Goal: Find specific page/section: Find specific page/section

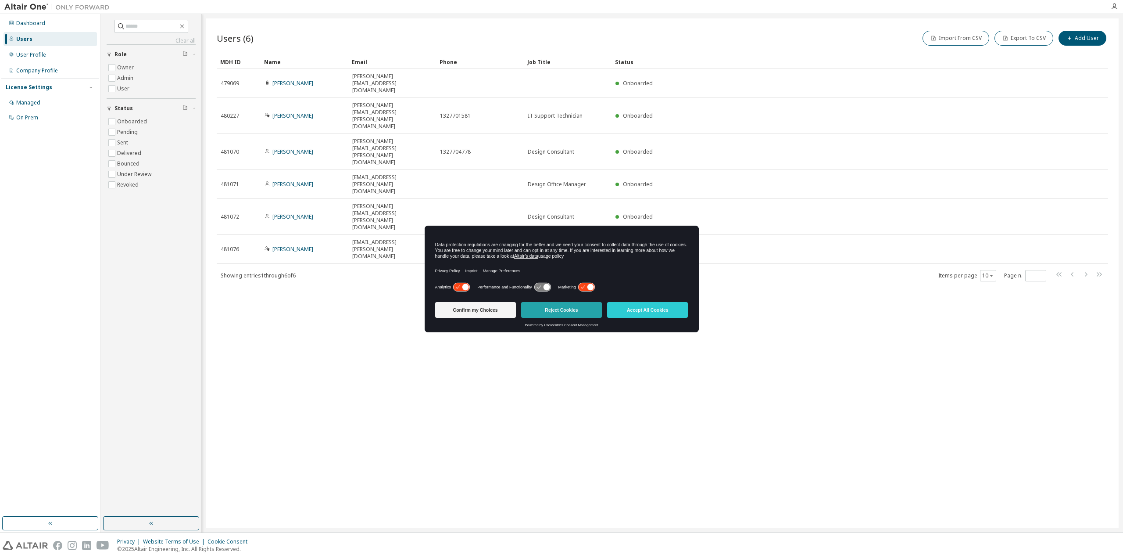
click at [587, 306] on button "Reject Cookies" at bounding box center [561, 310] width 81 height 16
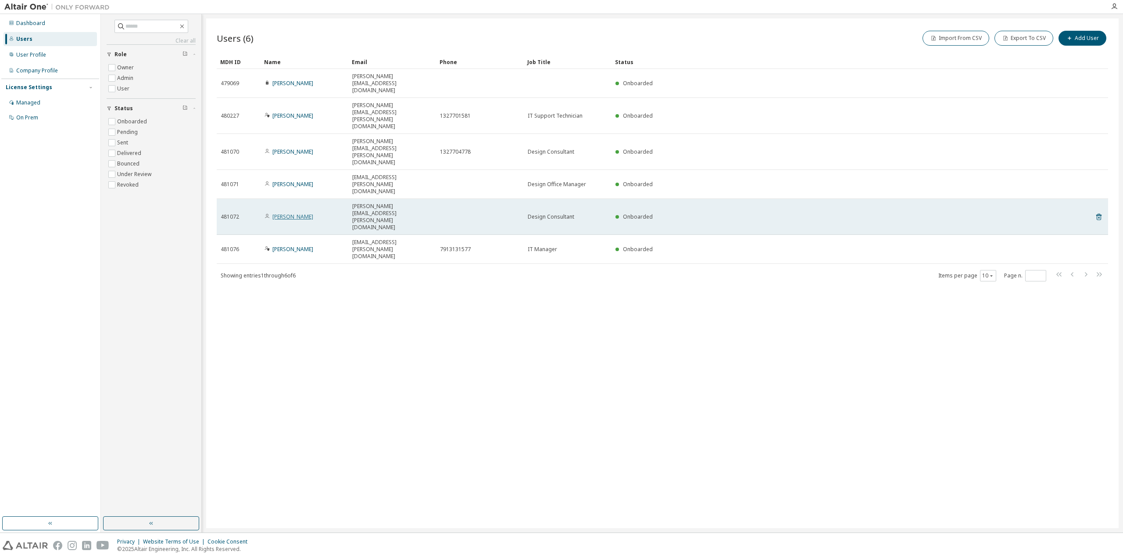
click at [291, 213] on link "[PERSON_NAME]" at bounding box center [293, 216] width 41 height 7
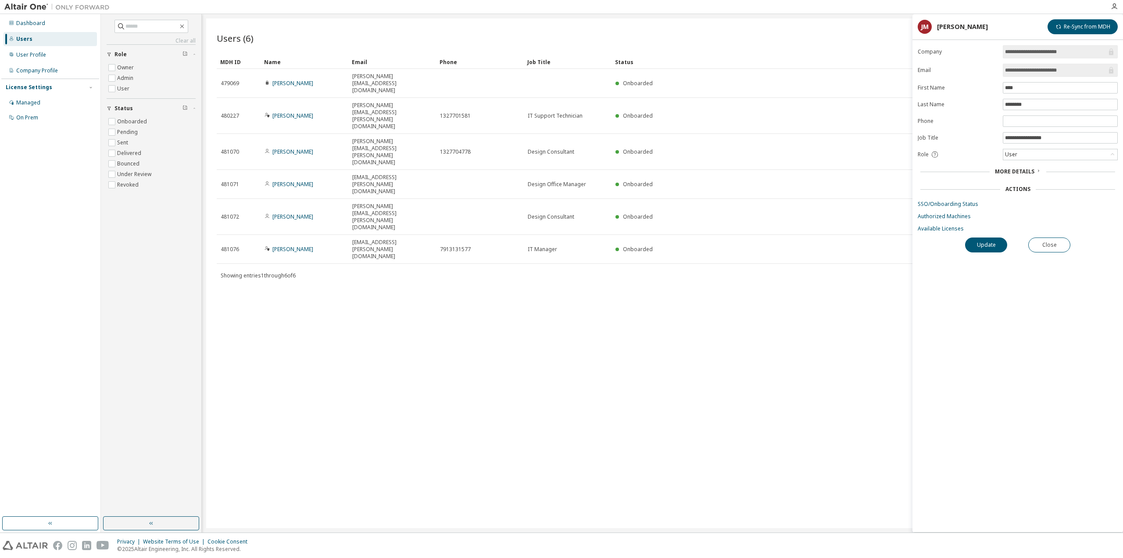
click at [1023, 168] on span "More Details" at bounding box center [1014, 171] width 39 height 7
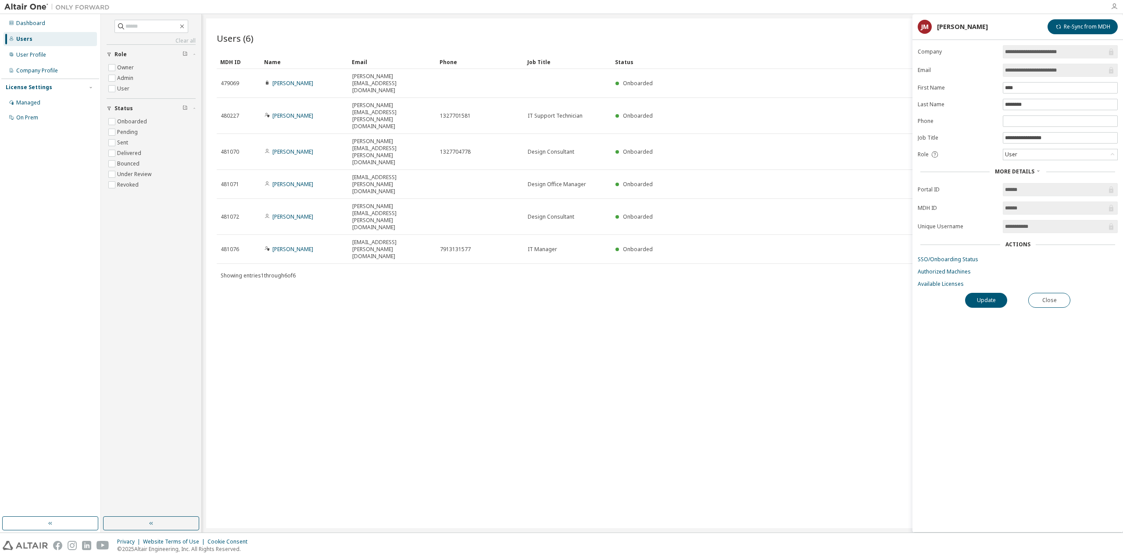
click at [1113, 4] on icon "button" at bounding box center [1114, 6] width 7 height 7
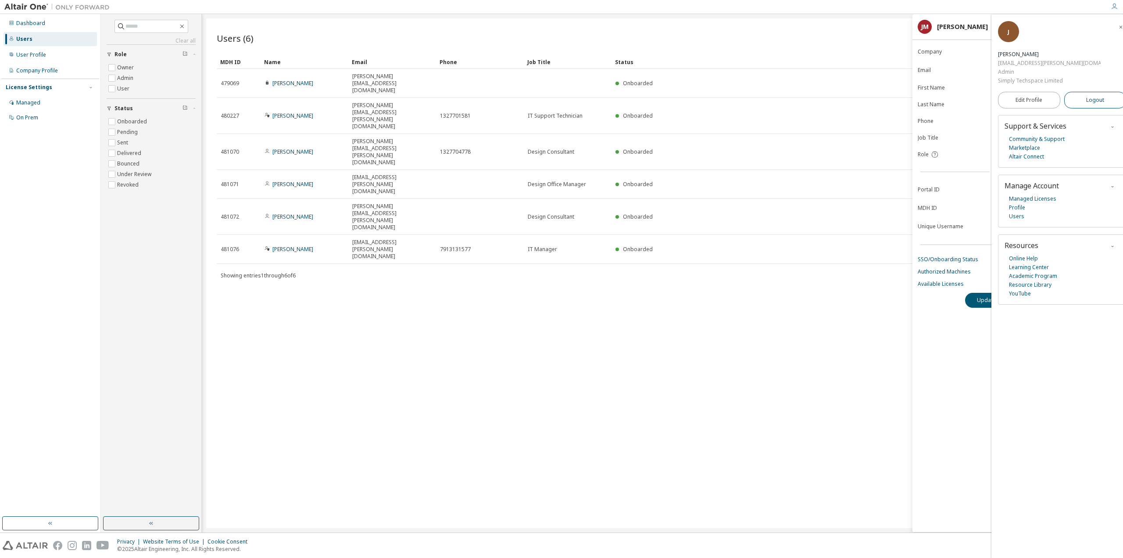
click at [1088, 96] on span "Logout" at bounding box center [1096, 100] width 18 height 9
